Goal: Task Accomplishment & Management: Manage account settings

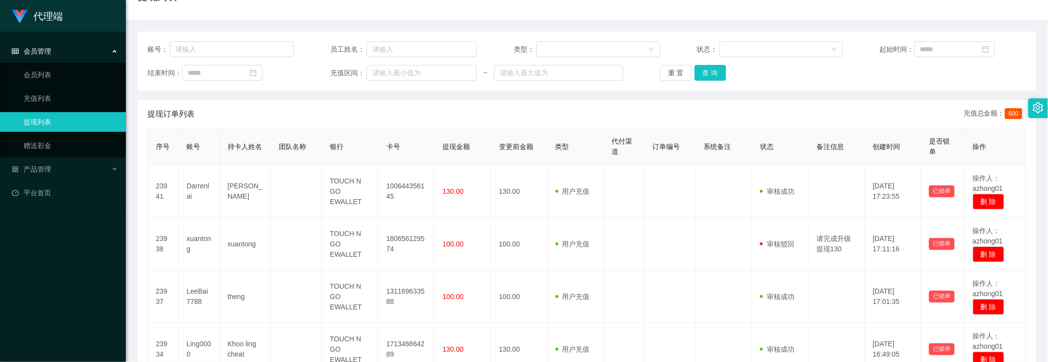
scroll to position [123, 0]
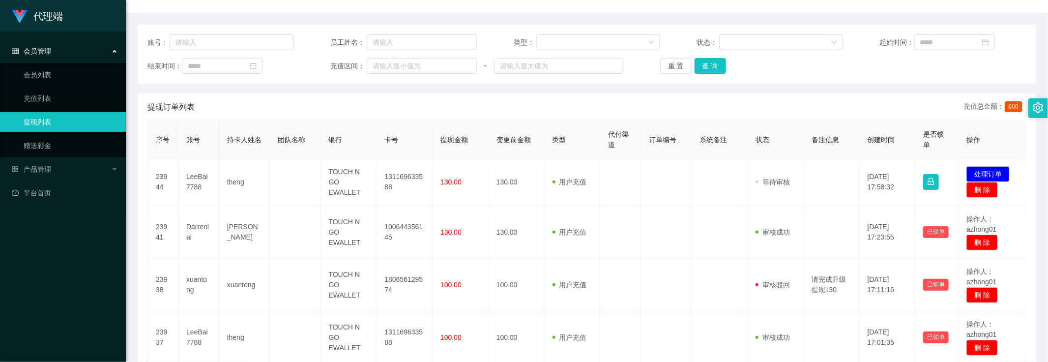
scroll to position [123, 0]
